Goal: Task Accomplishment & Management: Complete application form

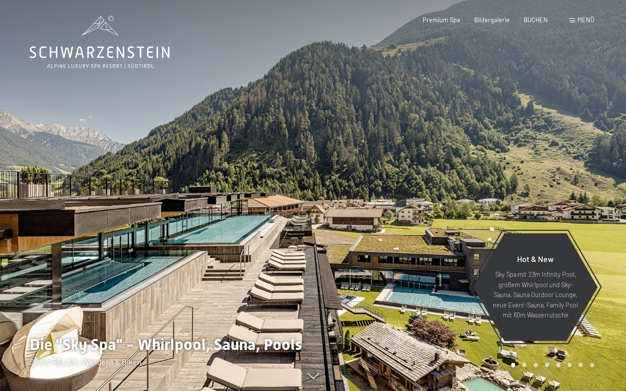
click at [583, 19] on span "Menü" at bounding box center [585, 20] width 17 height 8
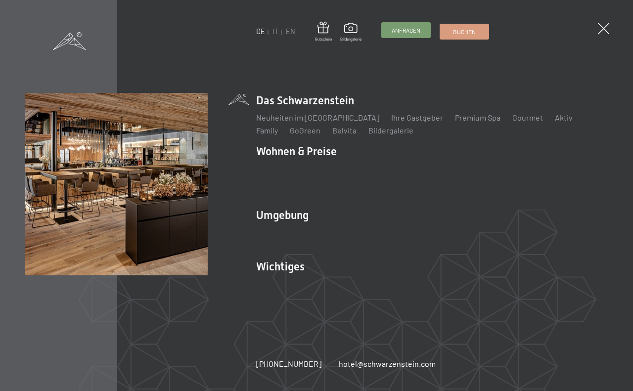
click at [409, 33] on span "Anfragen" at bounding box center [406, 30] width 29 height 8
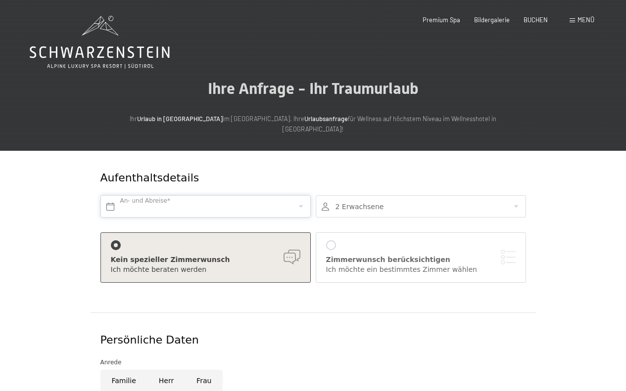
click at [180, 195] on input "text" at bounding box center [205, 206] width 210 height 22
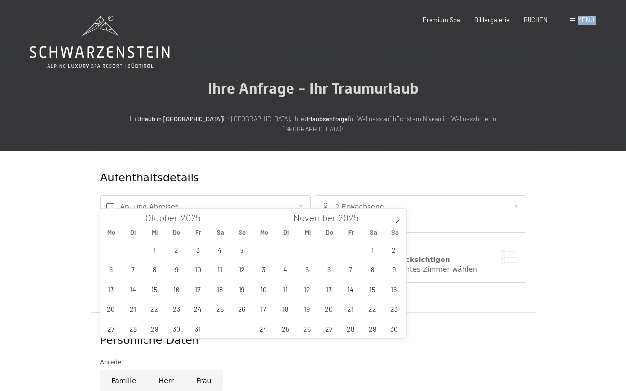
click at [569, 18] on div "Buchen Anfragen Premium Spa Bildergalerie BUCHEN Menü DE IT EN Gutschein Bilder…" at bounding box center [494, 20] width 200 height 9
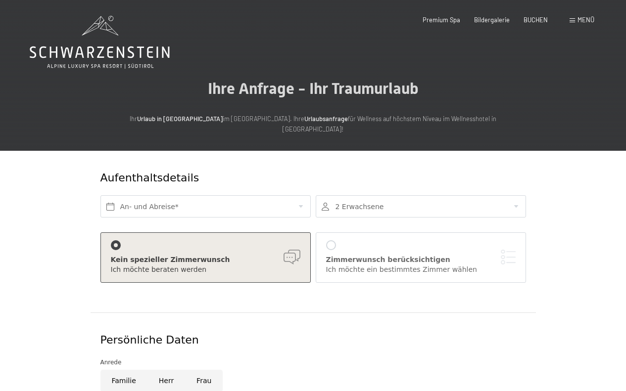
click at [563, 19] on div "Buchen Anfragen Premium Spa Bildergalerie BUCHEN Menü DE IT EN Gutschein Bilder…" at bounding box center [494, 20] width 200 height 9
click at [574, 20] on span at bounding box center [571, 20] width 5 height 4
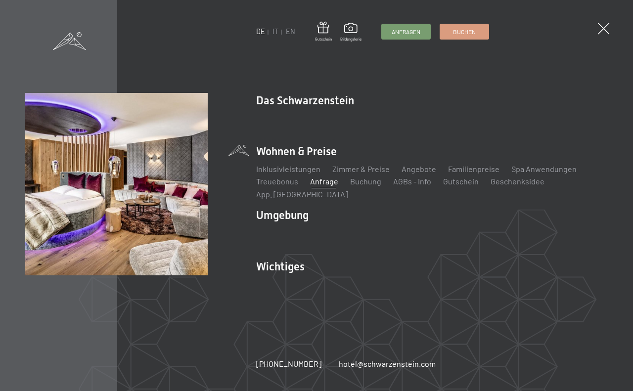
click at [311, 159] on li "Wohnen & Preise Inklusivleistungen Zimmer & Preise Liste Angebote Liste Familie…" at bounding box center [432, 172] width 352 height 56
click at [356, 174] on link "Zimmer & Preise" at bounding box center [360, 168] width 57 height 9
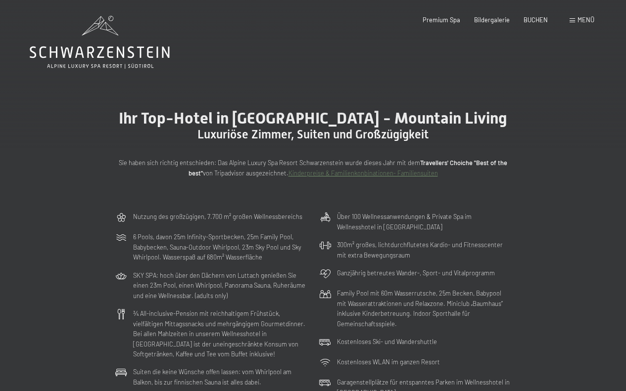
click at [571, 18] on span at bounding box center [571, 20] width 5 height 4
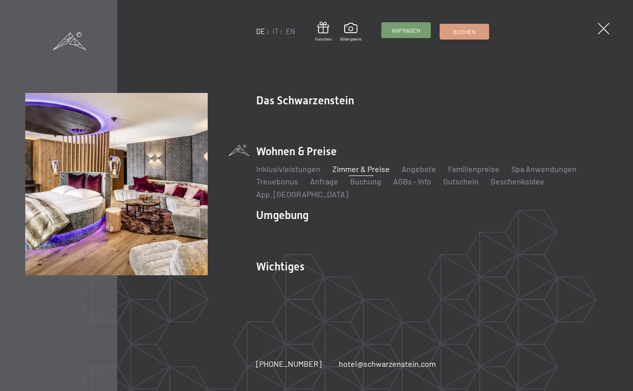
click at [420, 28] on span "Anfragen" at bounding box center [406, 30] width 29 height 8
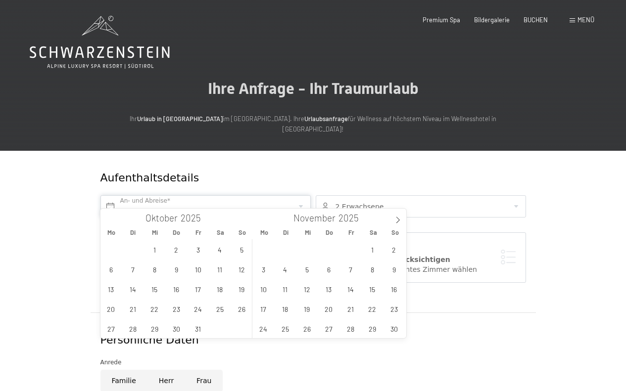
click at [150, 195] on input "text" at bounding box center [205, 206] width 210 height 22
click at [263, 269] on span "3" at bounding box center [263, 269] width 19 height 19
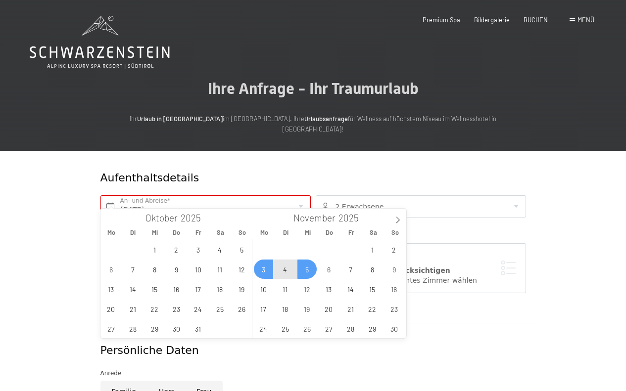
click at [303, 272] on span "5" at bounding box center [306, 269] width 19 height 19
type input "Mo. 03.11.2025 - Mi. 05.11.2025"
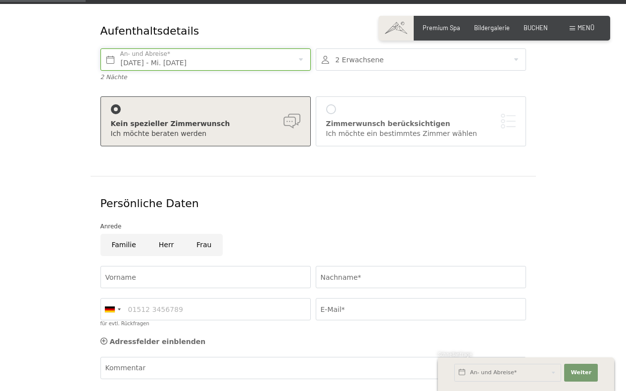
scroll to position [148, 0]
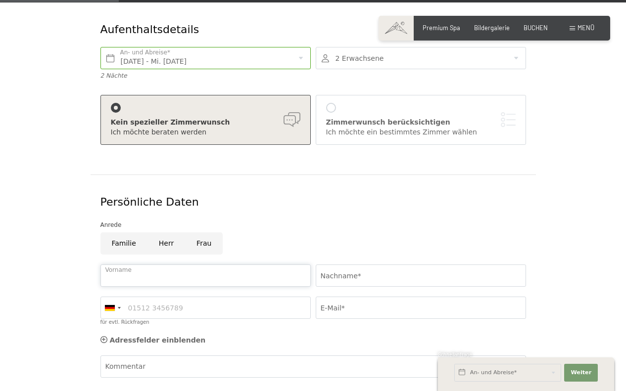
click at [156, 267] on input "Vorname" at bounding box center [205, 276] width 210 height 22
type input "Kerstin"
type input "Kurz"
type input "06643919574"
type input "apart@alba-ischgl.at"
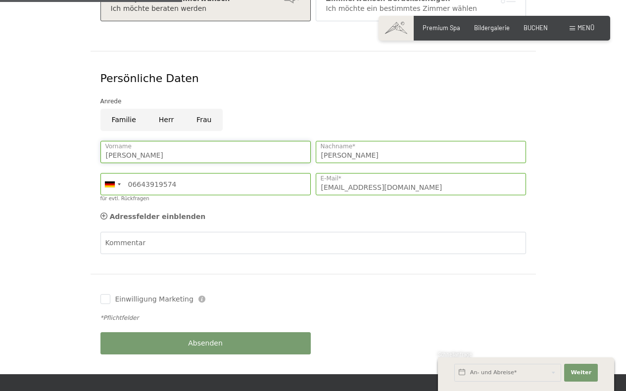
scroll to position [346, 0]
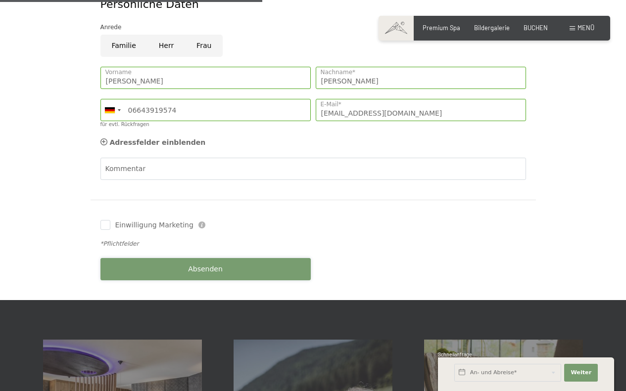
click at [186, 258] on button "Absenden" at bounding box center [205, 269] width 210 height 22
